Goal: Find specific page/section: Find specific page/section

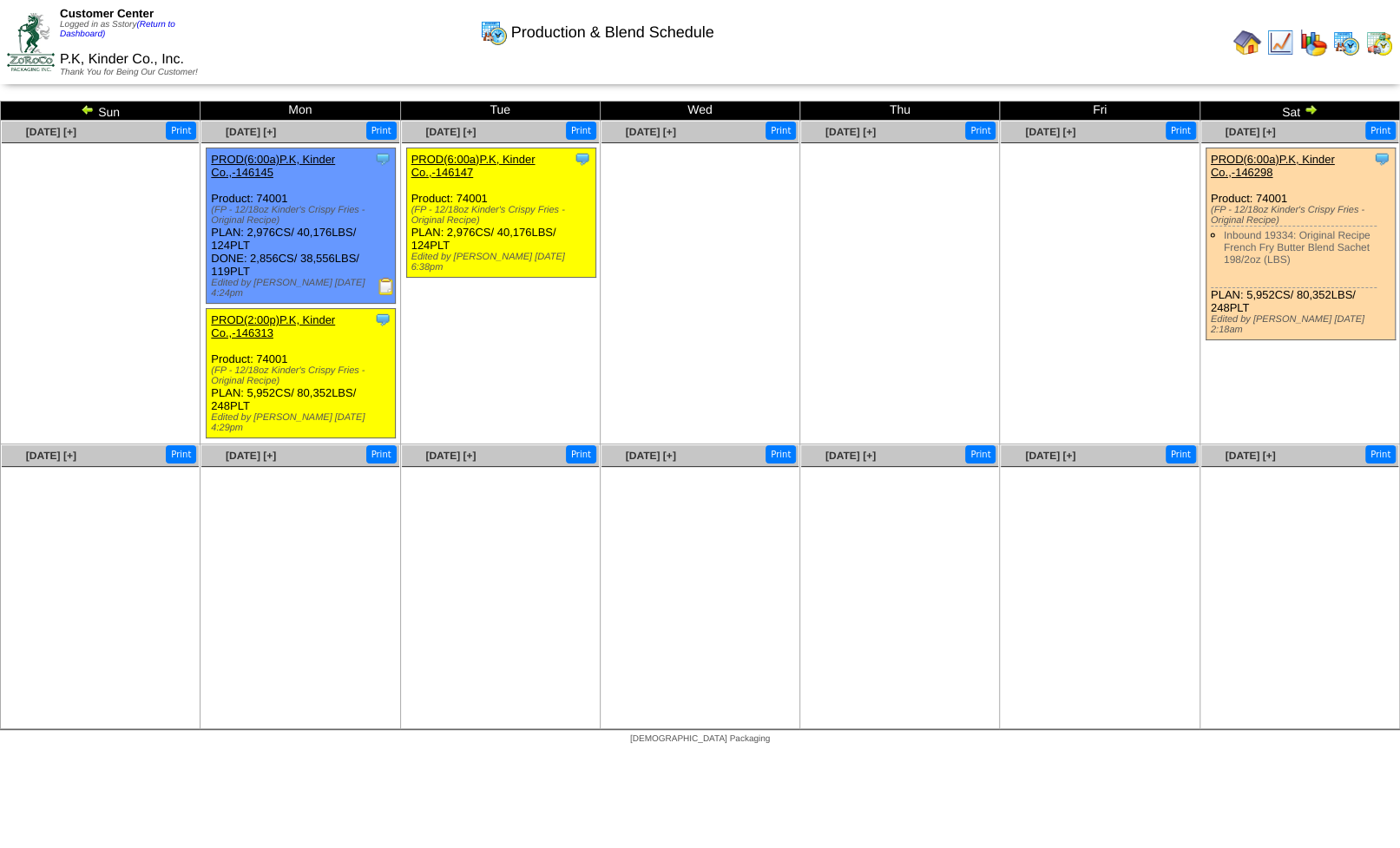
click at [1377, 46] on img at bounding box center [1379, 42] width 28 height 28
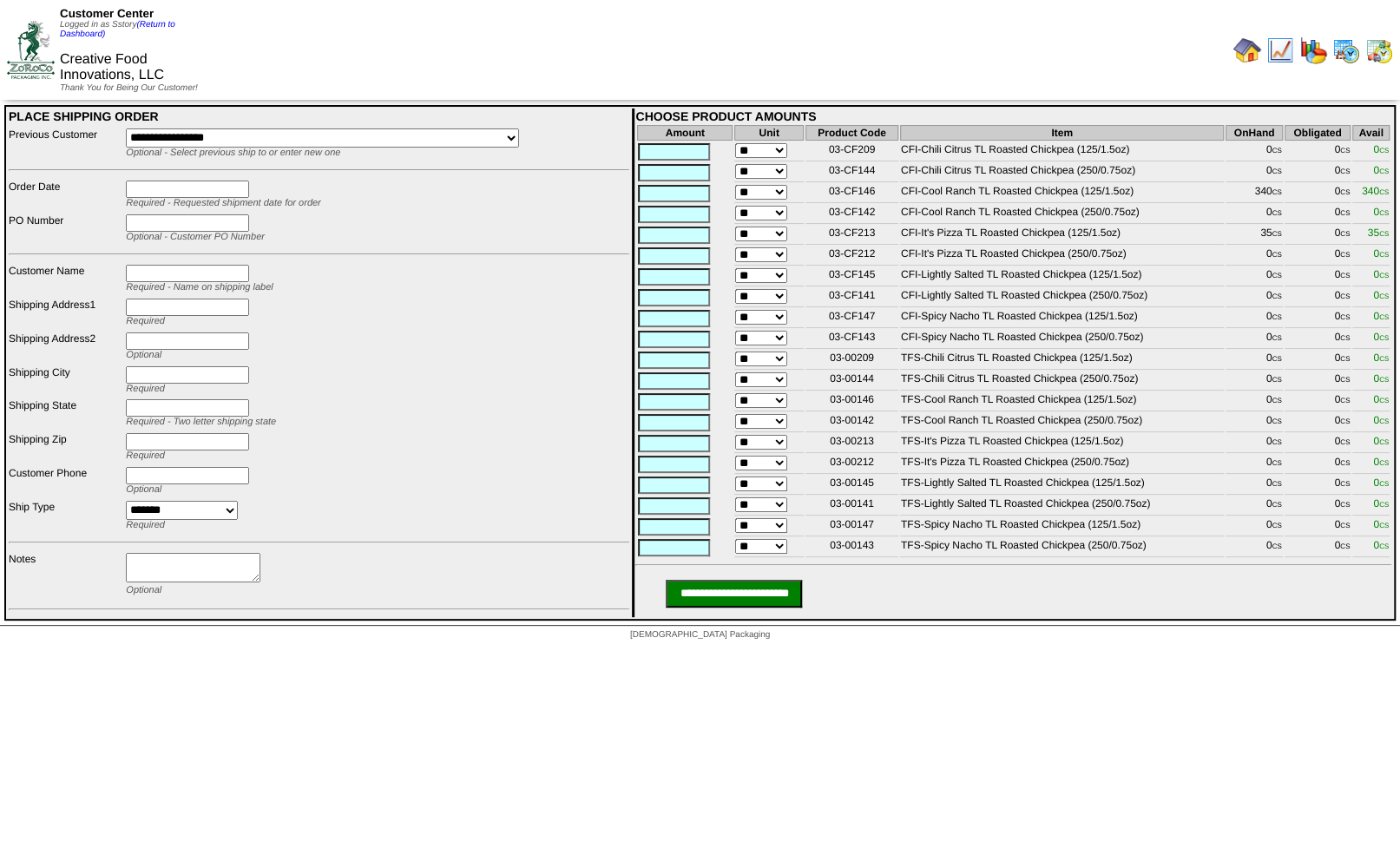
click at [1243, 54] on img at bounding box center [1247, 50] width 28 height 28
